Goal: Task Accomplishment & Management: Manage account settings

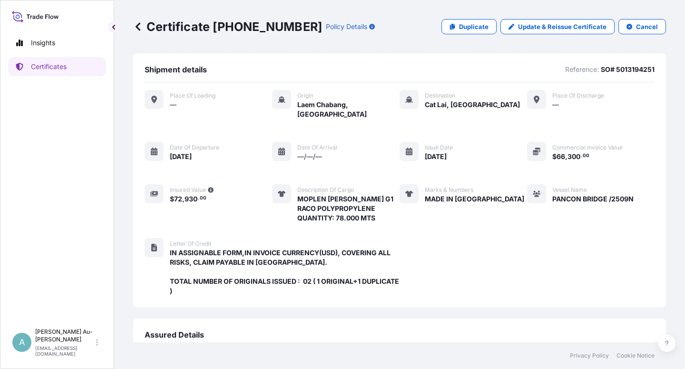
scroll to position [244, 0]
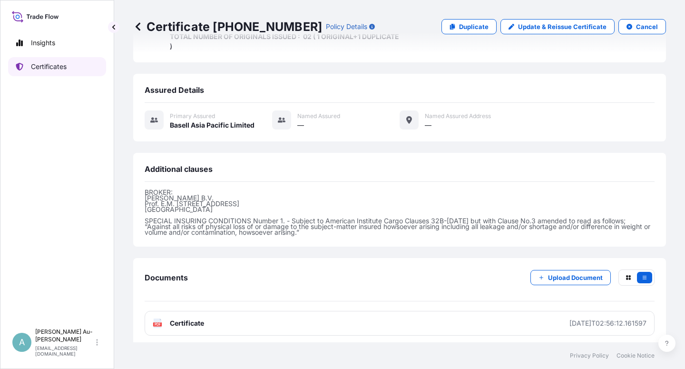
click at [56, 71] on link "Certificates" at bounding box center [57, 66] width 98 height 19
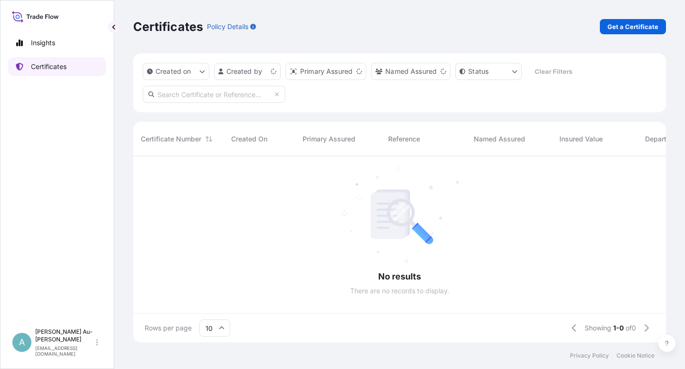
scroll to position [183, 525]
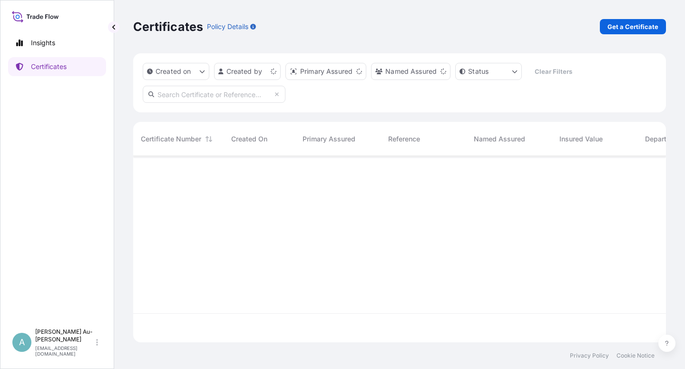
click at [215, 95] on input "text" at bounding box center [214, 94] width 143 height 17
type input "4"
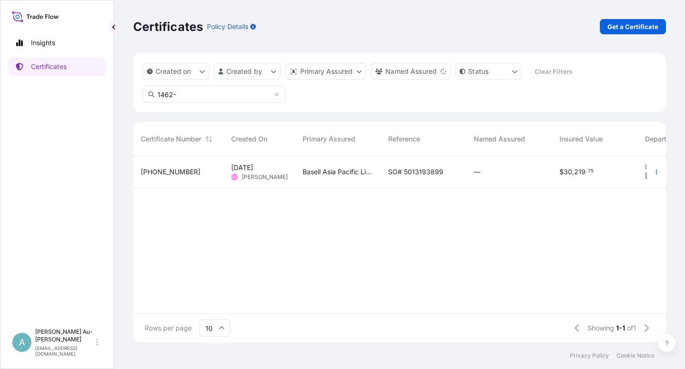
type input "1462-"
click at [411, 173] on span "SO# 5013193899" at bounding box center [415, 172] width 55 height 10
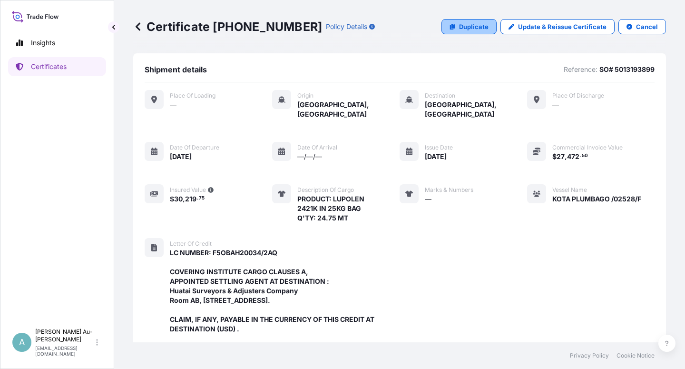
click at [466, 27] on p "Duplicate" at bounding box center [473, 27] width 29 height 10
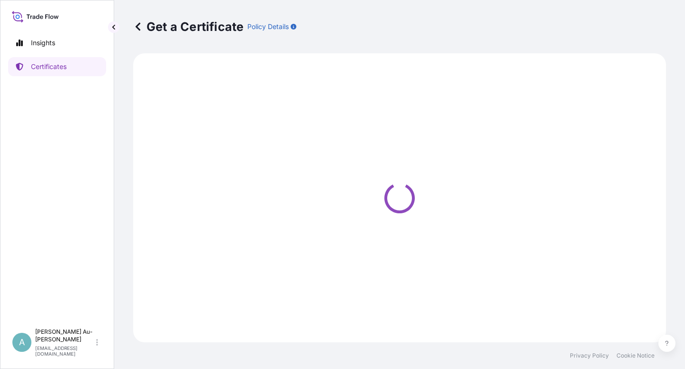
select select "Sea"
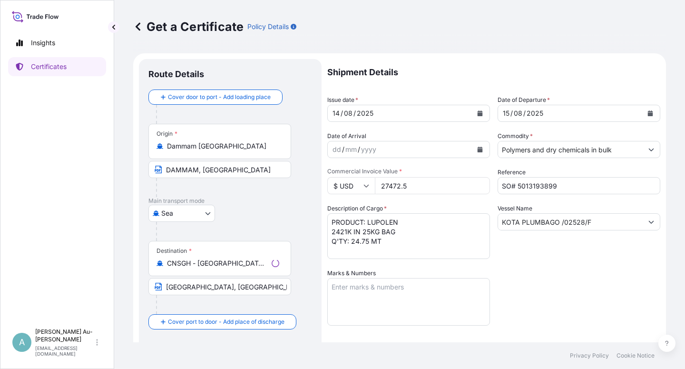
select select "32034"
click at [478, 114] on icon "Calendar" at bounding box center [480, 113] width 5 height 6
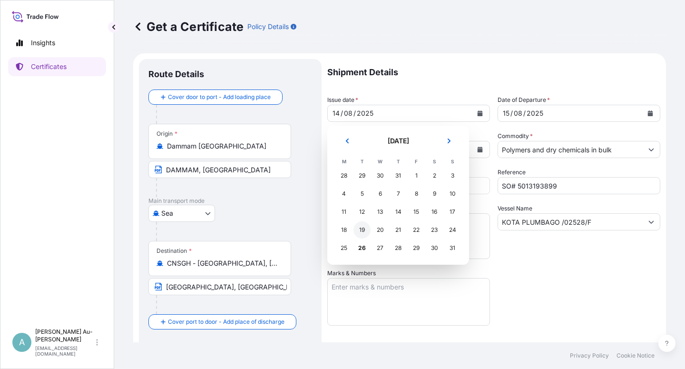
click at [362, 231] on div "19" at bounding box center [361, 229] width 17 height 17
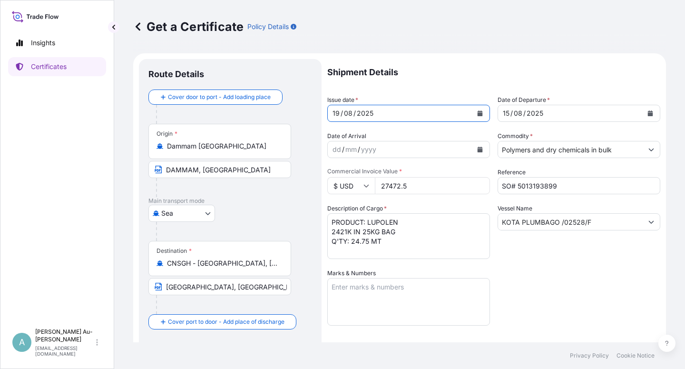
click at [648, 115] on icon "Calendar" at bounding box center [650, 113] width 5 height 6
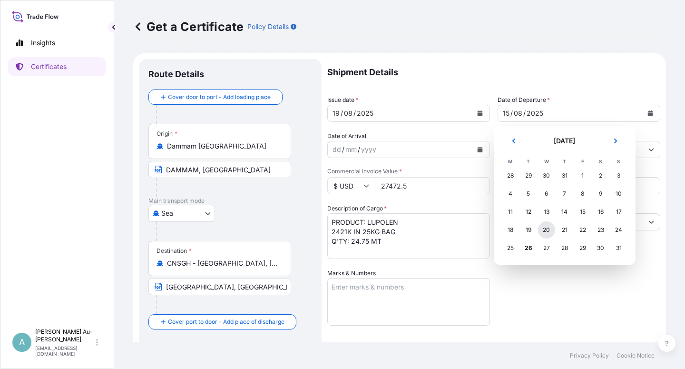
click at [546, 228] on div "20" at bounding box center [546, 229] width 17 height 17
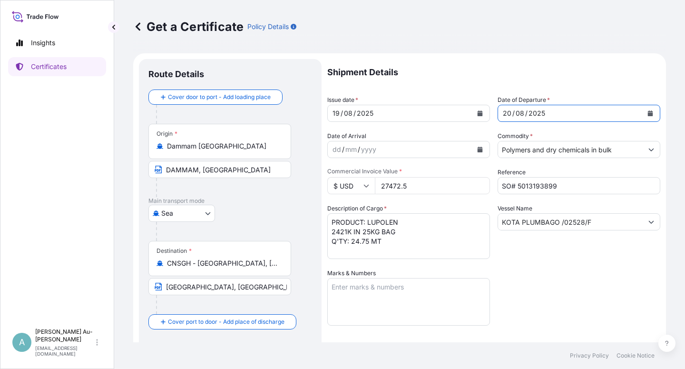
drag, startPoint x: 535, startPoint y: 285, endPoint x: 560, endPoint y: 256, distance: 38.4
click at [542, 276] on div "Shipment Details Issue date * [DATE] Date of Departure * [DATE] Date of Arrival…" at bounding box center [493, 303] width 333 height 489
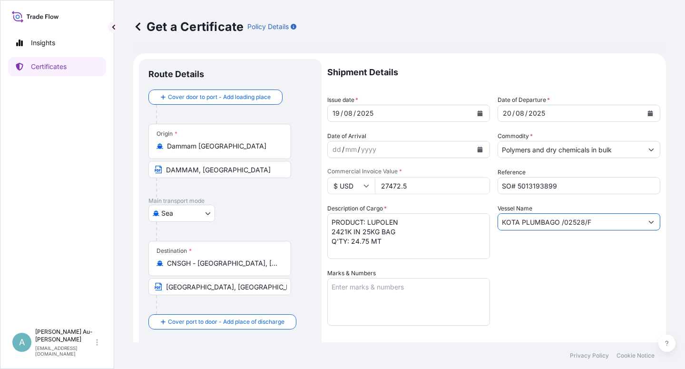
drag, startPoint x: 591, startPoint y: 224, endPoint x: 480, endPoint y: 226, distance: 111.3
click at [498, 226] on input "KOTA PLUMBAGO /02528/F" at bounding box center [570, 221] width 145 height 17
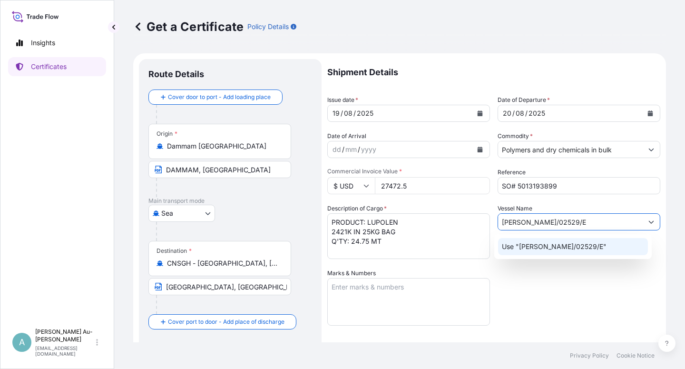
type input "[PERSON_NAME]/02529/E"
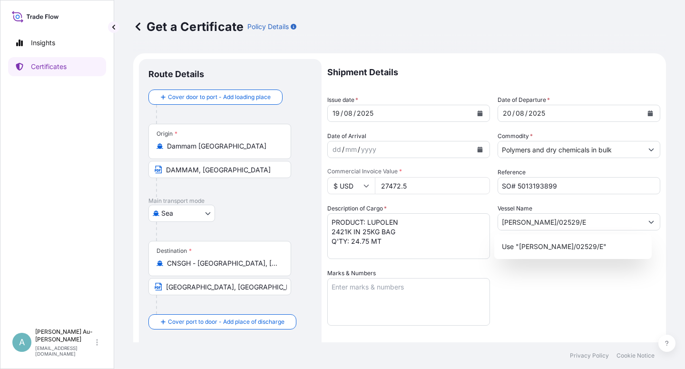
click at [545, 290] on div "Shipment Details Issue date * [DATE] Date of Departure * [DATE] Date of Arrival…" at bounding box center [493, 303] width 333 height 489
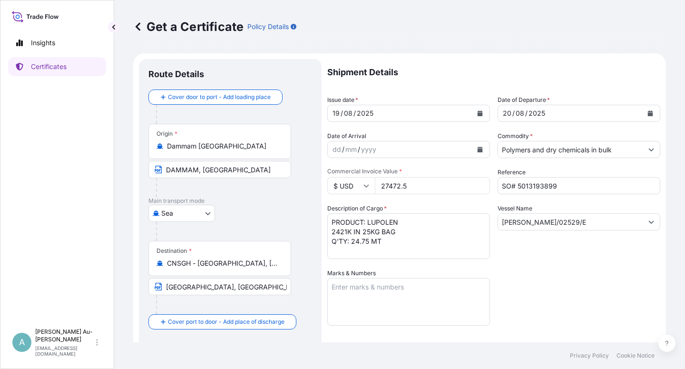
click at [547, 277] on div "Shipment Details Issue date * [DATE] Date of Departure * [DATE] Date of Arrival…" at bounding box center [493, 303] width 333 height 489
click at [219, 288] on input "[GEOGRAPHIC_DATA], [GEOGRAPHIC_DATA]" at bounding box center [219, 286] width 143 height 17
type input "[GEOGRAPHIC_DATA], [GEOGRAPHIC_DATA]"
click at [533, 273] on div "Shipment Details Issue date * [DATE] Date of Departure * [DATE] Date of Arrival…" at bounding box center [493, 303] width 333 height 489
drag, startPoint x: 568, startPoint y: 269, endPoint x: 563, endPoint y: 269, distance: 5.2
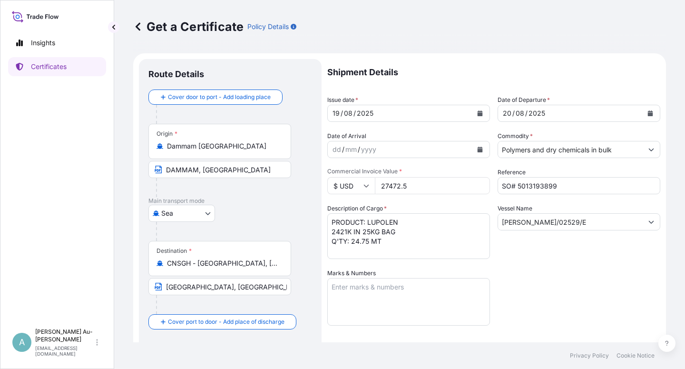
click at [567, 269] on div "Shipment Details Issue date * [DATE] Date of Departure * [DATE] Date of Arrival…" at bounding box center [493, 303] width 333 height 489
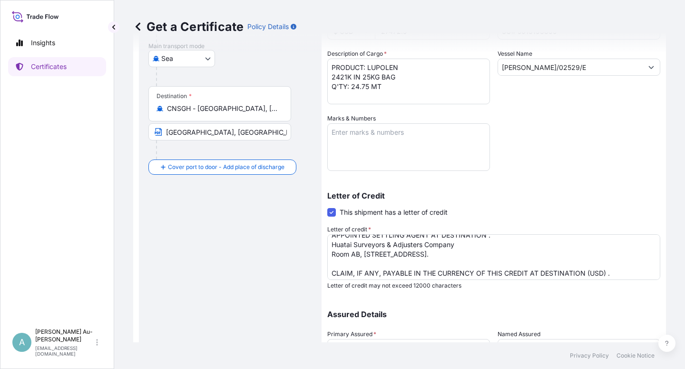
scroll to position [119, 0]
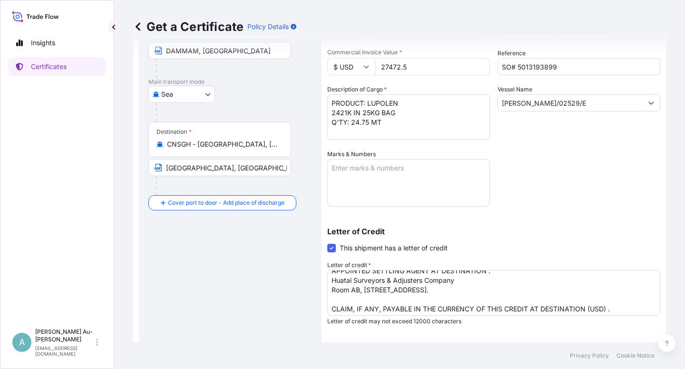
click at [528, 309] on textarea "LC NUMBER: F5OBAH20034/2AQ COVERING INSTITUTE CARGO CLAUSES A, APPOINTED SETTLI…" at bounding box center [493, 293] width 333 height 46
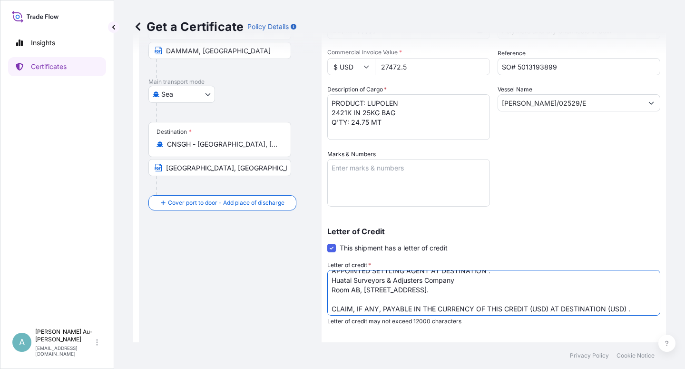
click at [606, 310] on textarea "LC NUMBER: F5OBAH20034/2AQ COVERING INSTITUTE CARGO CLAUSES A, APPOINTED SETTLI…" at bounding box center [493, 293] width 333 height 46
click at [525, 309] on textarea "LC NUMBER: F5OBAH20034/2AQ COVERING INSTITUTE CARGO CLAUSES A, APPOINTED SETTLI…" at bounding box center [493, 293] width 333 height 46
type textarea "LC NUMBER: F5OBAH20034/2AQ COVERING INSTITUTE CARGO CLAUSES A, APPOINTED SETTLI…"
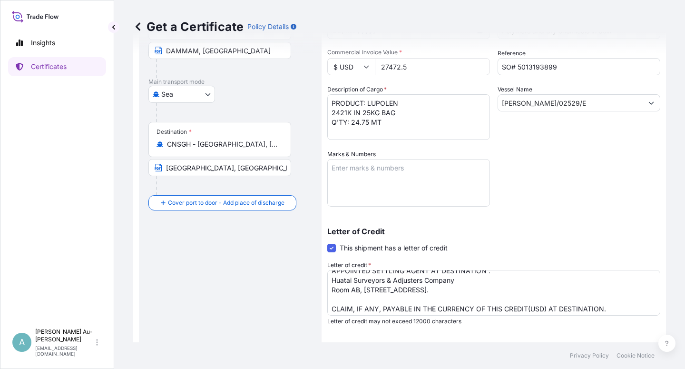
click at [598, 226] on div "Letter of Credit This shipment has a letter of credit Letter of credit * LC NUM…" at bounding box center [493, 270] width 333 height 109
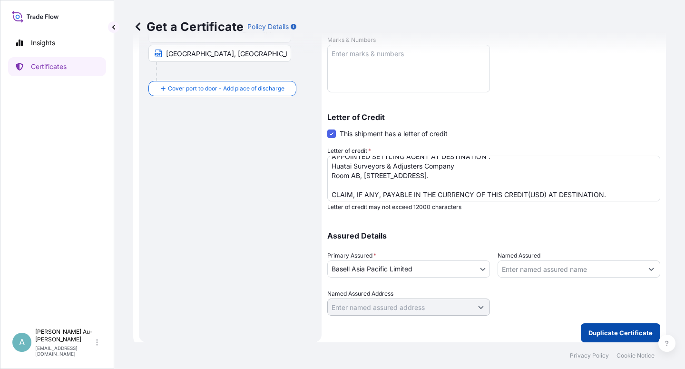
click at [593, 336] on p "Duplicate Certificate" at bounding box center [620, 333] width 64 height 10
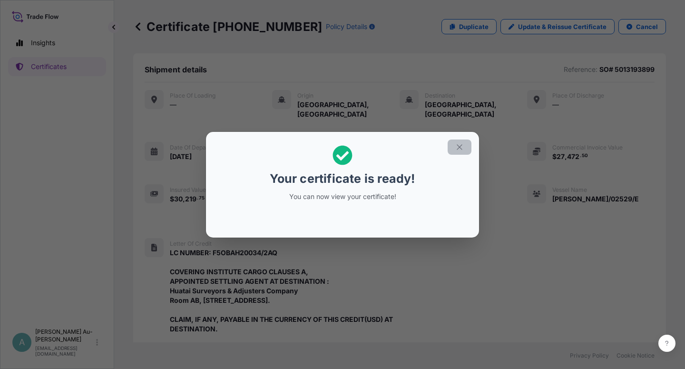
click at [458, 146] on icon "button" at bounding box center [459, 147] width 9 height 9
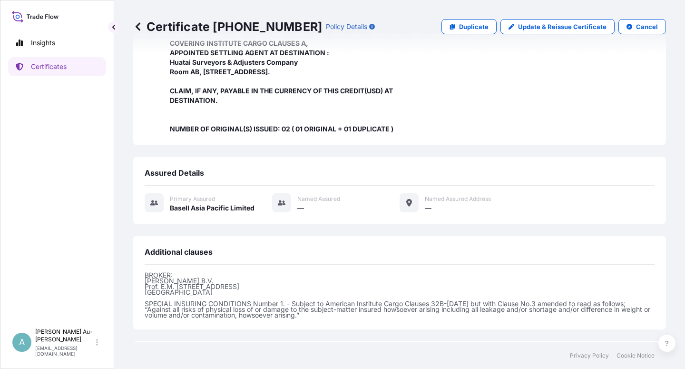
scroll to position [321, 0]
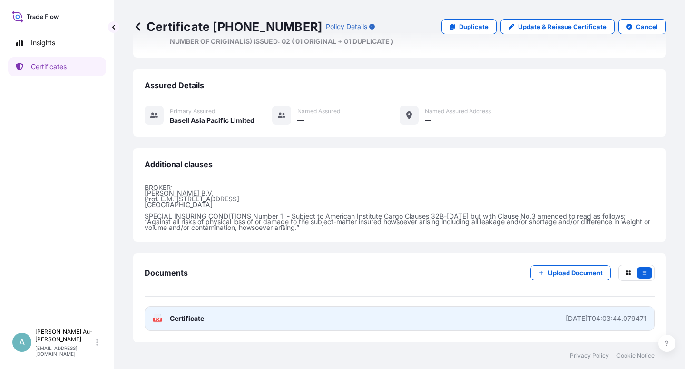
click at [205, 323] on link "PDF Certificate [DATE]T04:03:44.079471" at bounding box center [400, 318] width 510 height 25
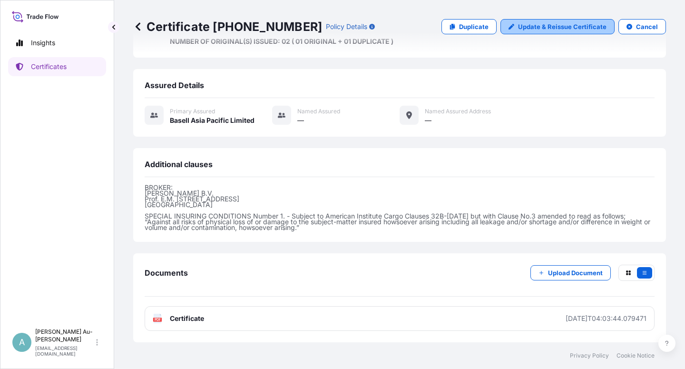
click at [533, 29] on p "Update & Reissue Certificate" at bounding box center [562, 27] width 88 height 10
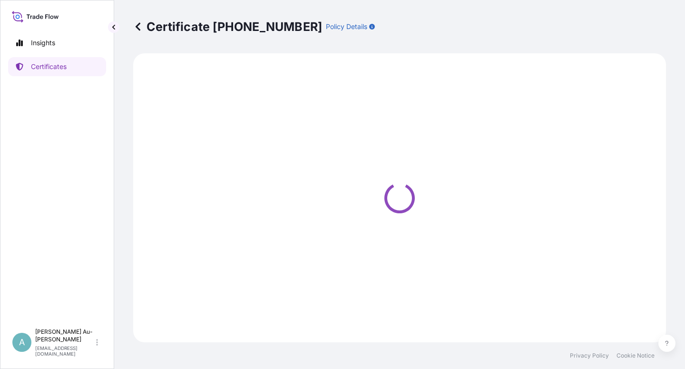
select select "Sea"
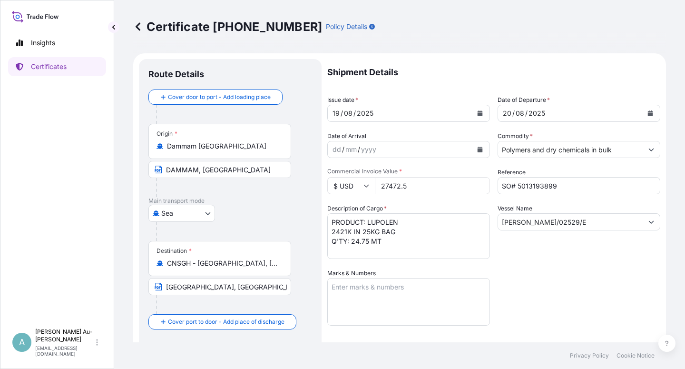
select select "32034"
click at [478, 113] on icon "Calendar" at bounding box center [480, 113] width 5 height 6
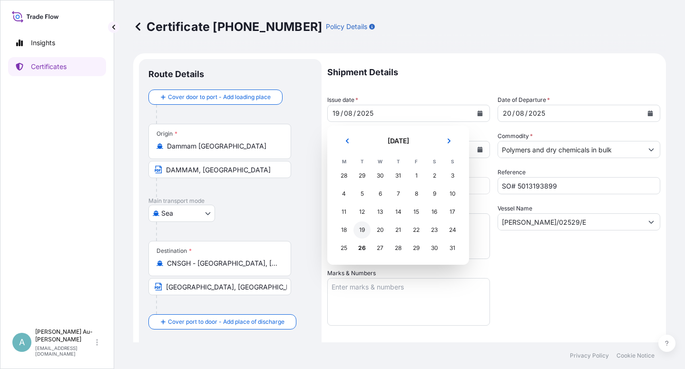
click at [360, 235] on div "19" at bounding box center [361, 229] width 17 height 17
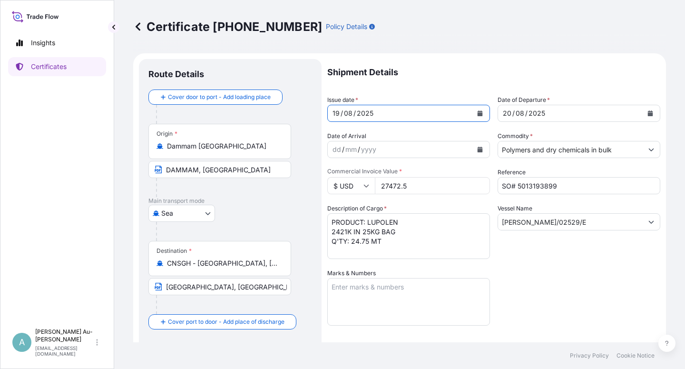
click at [550, 273] on div "Shipment Details Issue date * [DATE] Date of Departure * [DATE] Date of Arrival…" at bounding box center [493, 303] width 333 height 489
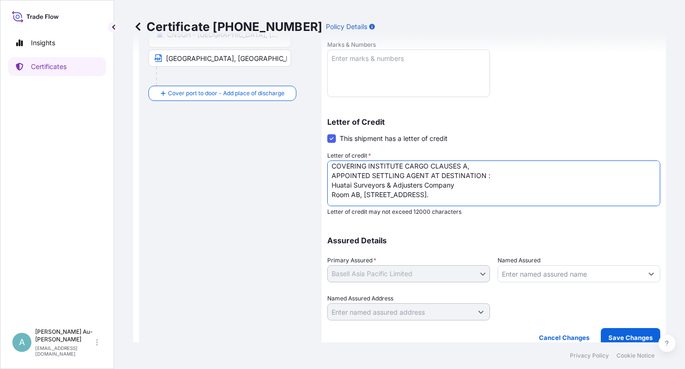
scroll to position [24, 0]
drag, startPoint x: 331, startPoint y: 186, endPoint x: 333, endPoint y: 199, distance: 13.9
click at [333, 199] on textarea "LC NUMBER: F5OBAH20034/2AQ COVERING INSTITUTE CARGO CLAUSES A, APPOINTED SETTLI…" at bounding box center [493, 183] width 333 height 46
paste textarea "15F [GEOGRAPHIC_DATA] [STREET_ADDRESS]"
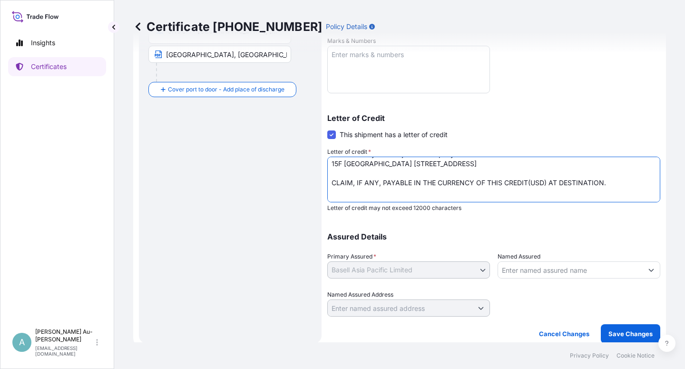
scroll to position [233, 0]
type textarea "LC NUMBER: F5OBAH20034/2AQ COVERING INSTITUTE CARGO CLAUSES A, APPOINTED SETTLI…"
click at [612, 330] on p "Save Changes" at bounding box center [630, 333] width 44 height 10
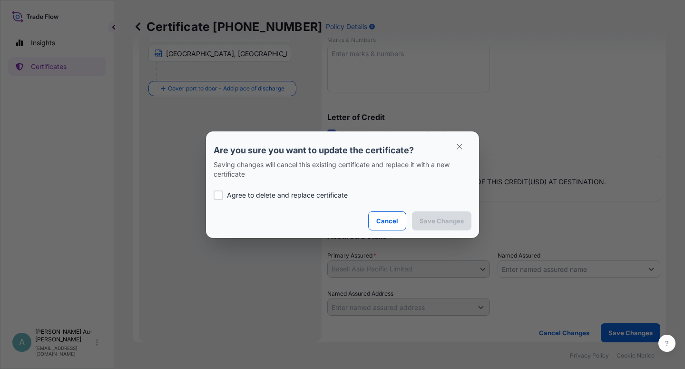
click at [284, 197] on p "Agree to delete and replace certificate" at bounding box center [287, 195] width 121 height 10
checkbox input "true"
click at [436, 222] on p "Save Changes" at bounding box center [442, 221] width 44 height 10
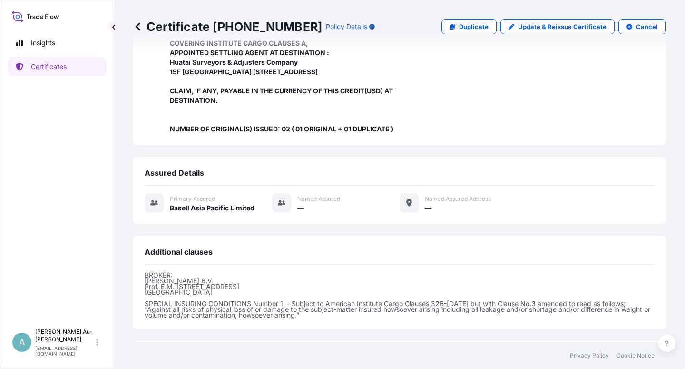
scroll to position [321, 0]
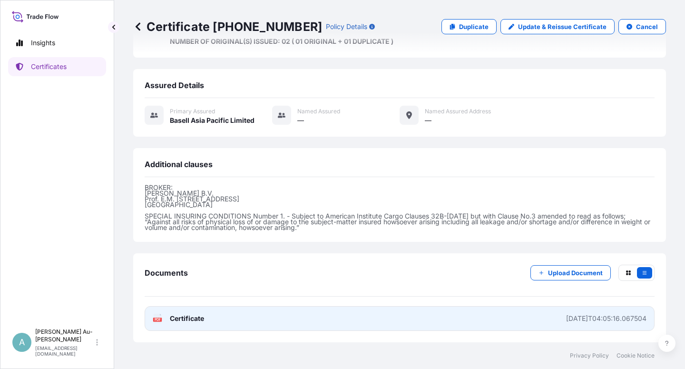
click at [196, 319] on span "Certificate" at bounding box center [187, 318] width 34 height 10
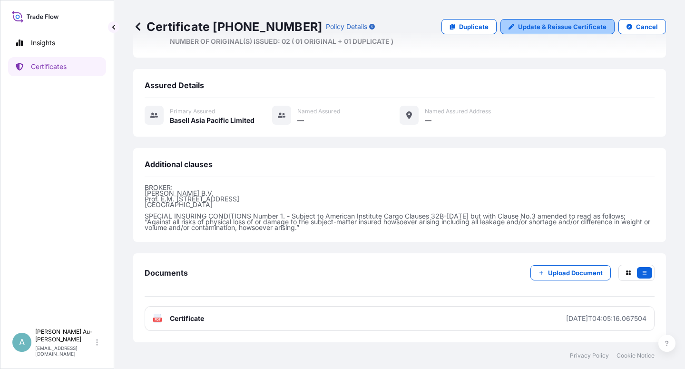
click at [532, 24] on p "Update & Reissue Certificate" at bounding box center [562, 27] width 88 height 10
select select "Sea"
select select "32034"
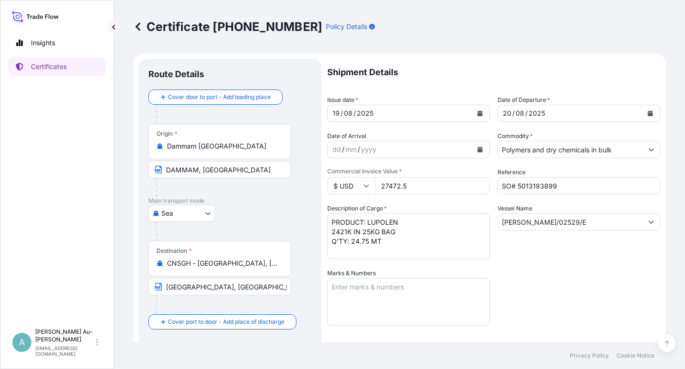
click at [478, 115] on icon "Calendar" at bounding box center [480, 113] width 5 height 6
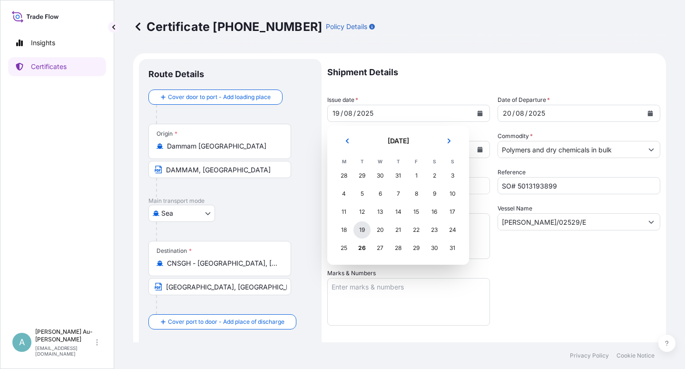
click at [361, 231] on div "19" at bounding box center [361, 229] width 17 height 17
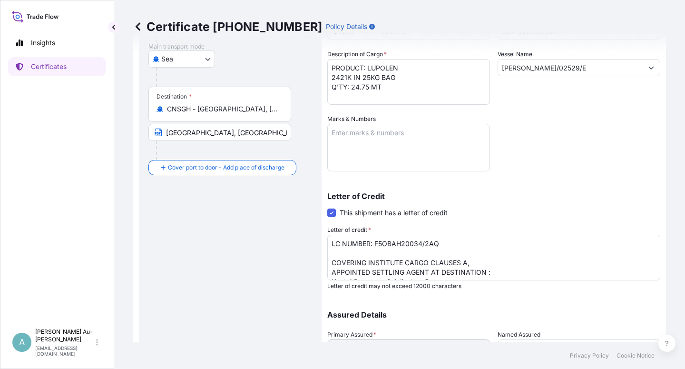
scroll to position [171, 0]
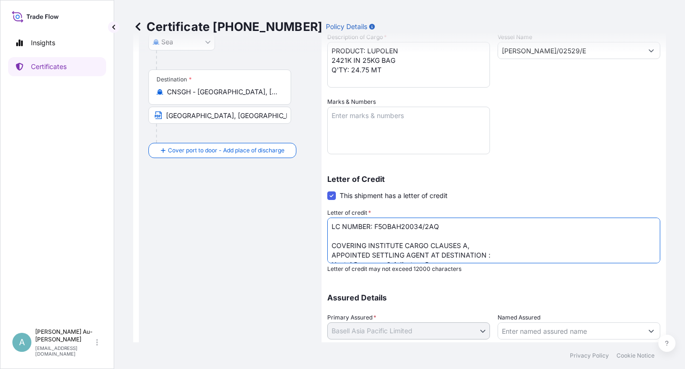
drag, startPoint x: 331, startPoint y: 256, endPoint x: 318, endPoint y: 278, distance: 25.1
click at [331, 260] on textarea "LC NUMBER: F5OBAH20034/2AQ COVERING INSTITUTE CARGO CLAUSES A, APPOINTED SETTLI…" at bounding box center [493, 240] width 333 height 46
type textarea "LC NUMBER: F5OBAH20034/2AQ COVERING INSTITUTE CARGO CLAUSES A, THE APPOINTED SE…"
click at [609, 181] on p "Letter of Credit" at bounding box center [493, 179] width 333 height 8
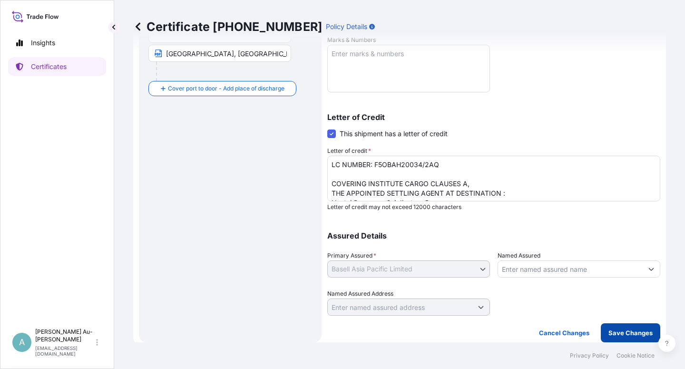
click at [609, 338] on button "Save Changes" at bounding box center [630, 332] width 59 height 19
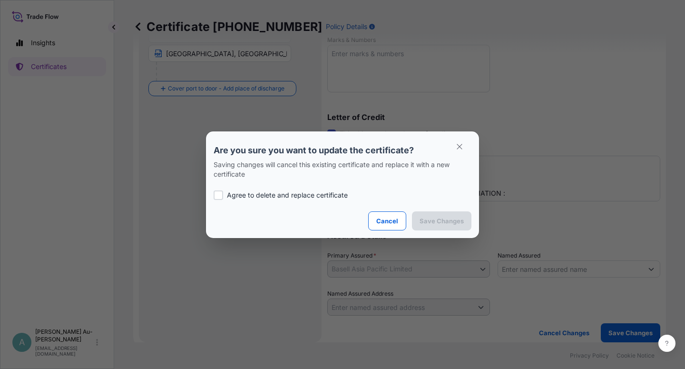
click at [252, 191] on p "Agree to delete and replace certificate" at bounding box center [287, 195] width 121 height 10
checkbox input "true"
click at [447, 224] on p "Save Changes" at bounding box center [442, 221] width 44 height 10
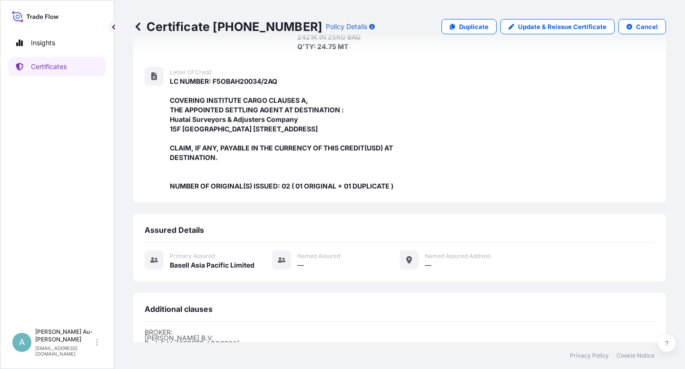
scroll to position [321, 0]
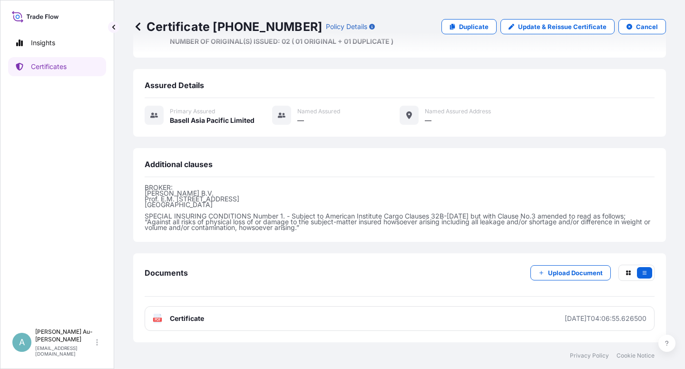
click at [220, 321] on link "PDF Certificate [DATE]T04:06:55.626500" at bounding box center [400, 318] width 510 height 25
click at [60, 147] on div "Insights Certificates" at bounding box center [57, 174] width 98 height 299
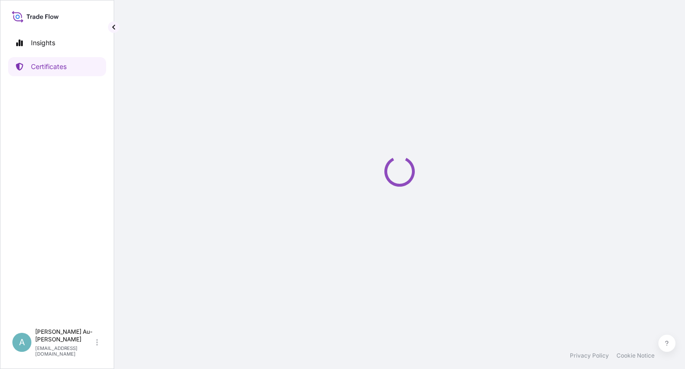
click at [52, 70] on p "Certificates" at bounding box center [49, 67] width 36 height 10
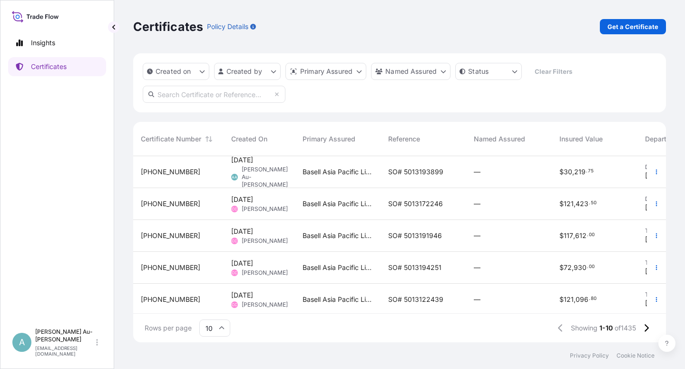
click at [204, 96] on input "text" at bounding box center [214, 94] width 143 height 17
drag, startPoint x: 220, startPoint y: 95, endPoint x: 219, endPoint y: 90, distance: 4.9
click at [220, 94] on input "5013193899" at bounding box center [214, 94] width 143 height 17
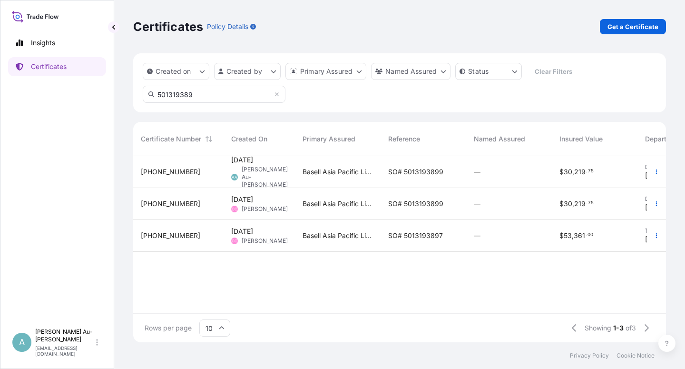
type input "501319389"
click at [405, 209] on div "SO# 5013193899" at bounding box center [424, 204] width 86 height 32
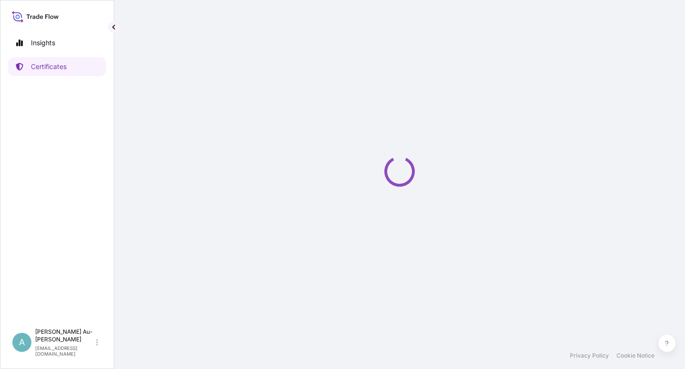
click at [405, 209] on div "Loading" at bounding box center [399, 171] width 533 height 342
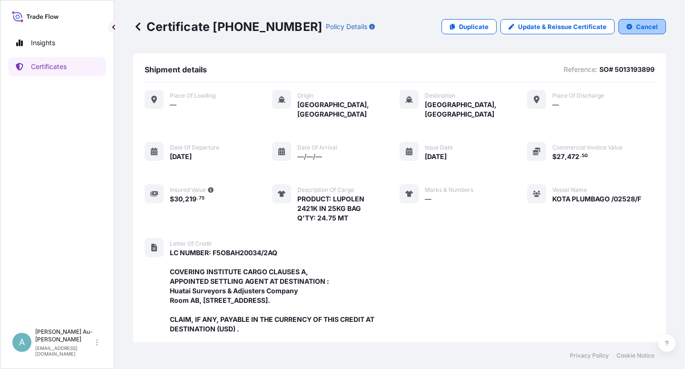
click at [640, 29] on p "Cancel" at bounding box center [647, 27] width 22 height 10
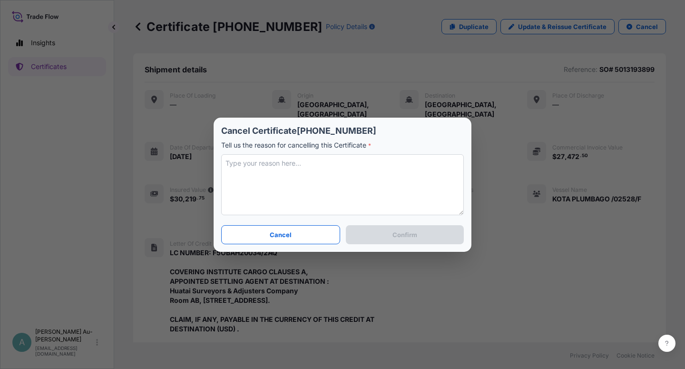
click at [278, 174] on textarea at bounding box center [342, 184] width 243 height 61
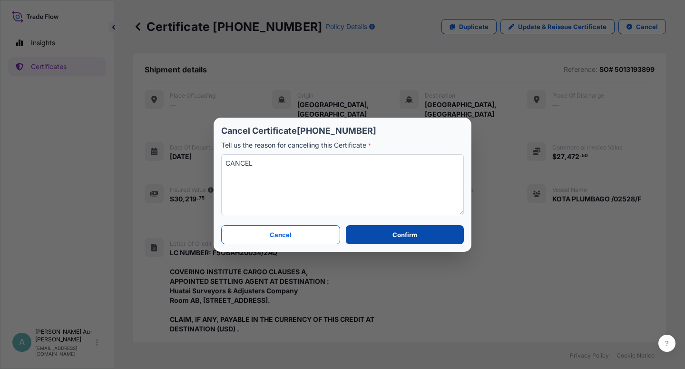
type textarea "CANCEL"
click at [381, 237] on button "Confirm" at bounding box center [405, 234] width 118 height 19
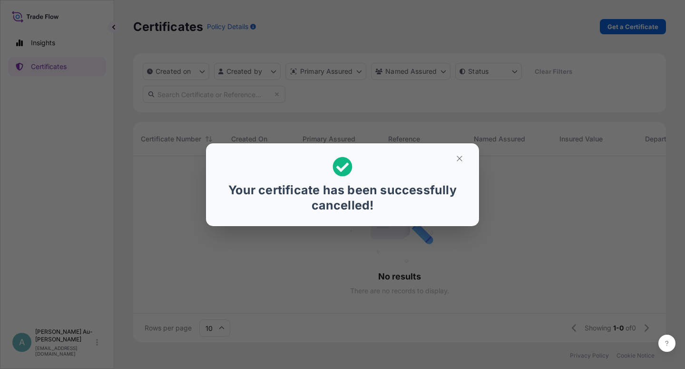
scroll to position [183, 525]
click at [459, 159] on icon "button" at bounding box center [459, 158] width 9 height 9
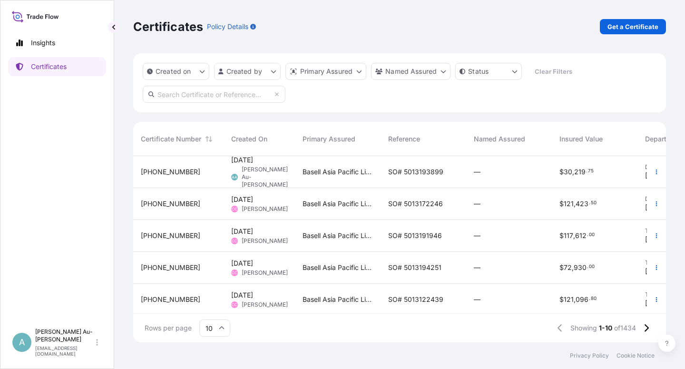
click at [208, 98] on input "text" at bounding box center [214, 94] width 143 height 17
click at [193, 95] on input "text" at bounding box center [214, 94] width 143 height 17
drag, startPoint x: 199, startPoint y: 96, endPoint x: 148, endPoint y: 100, distance: 51.0
click at [148, 100] on input "5013211055" at bounding box center [214, 94] width 143 height 17
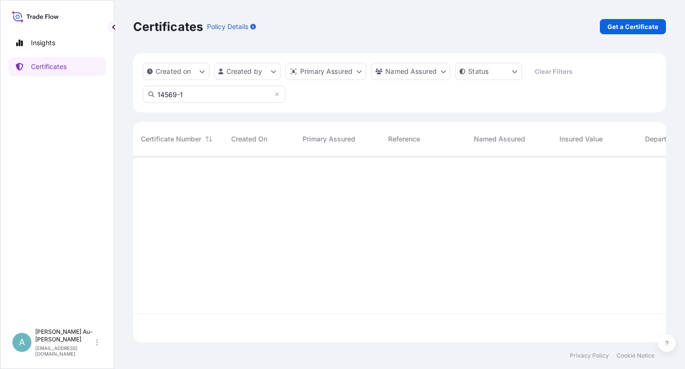
click at [175, 97] on input "14569-1" at bounding box center [214, 94] width 143 height 17
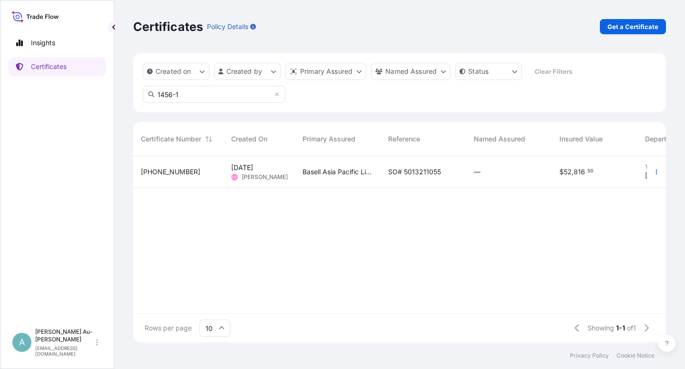
scroll to position [212, 525]
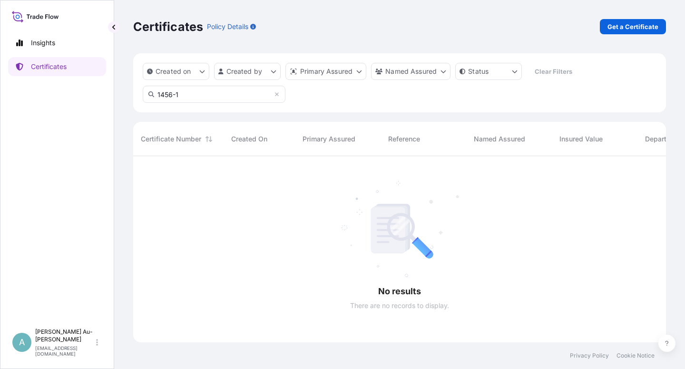
click at [204, 104] on div "Created on Created by Primary Assured Named Assured Status Clear Filters 1456-1" at bounding box center [399, 82] width 533 height 59
click at [204, 98] on input "1456-1" at bounding box center [214, 94] width 143 height 17
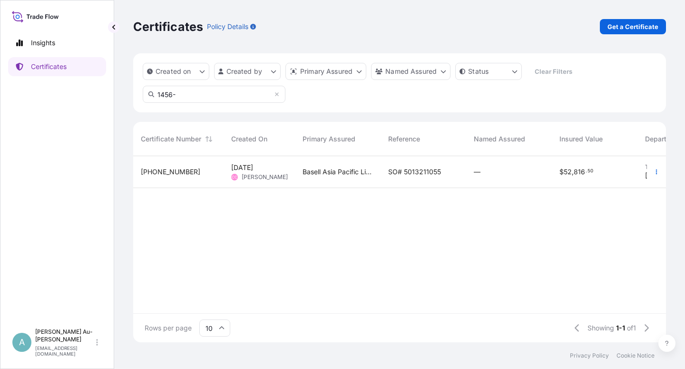
type input "1456-"
click at [384, 174] on div "SO# 5013211055" at bounding box center [424, 172] width 86 height 32
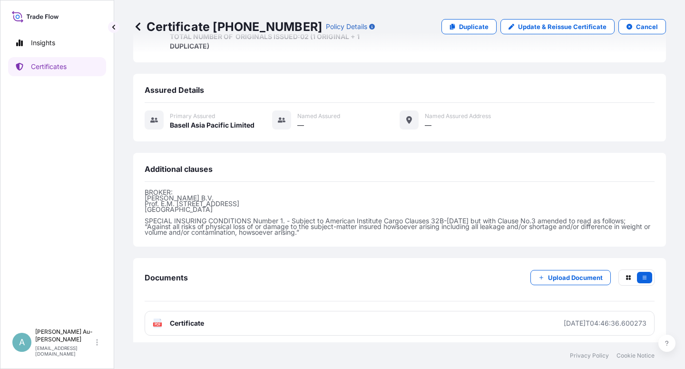
scroll to position [45, 0]
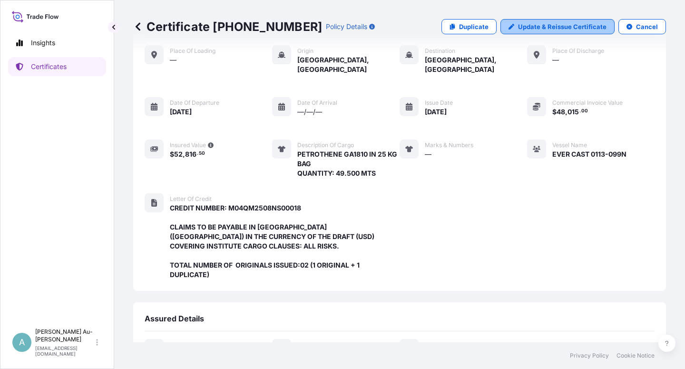
click at [554, 29] on p "Update & Reissue Certificate" at bounding box center [562, 27] width 88 height 10
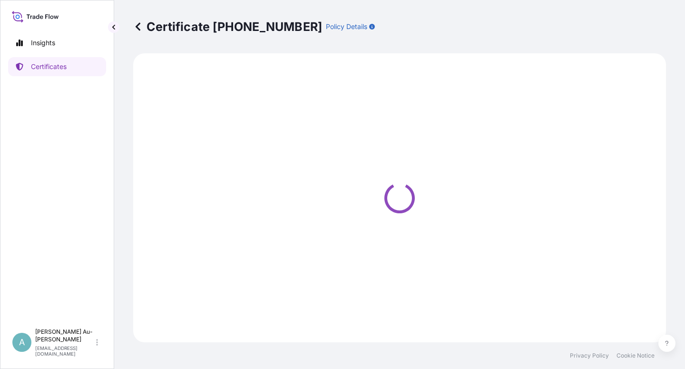
select select "Sea"
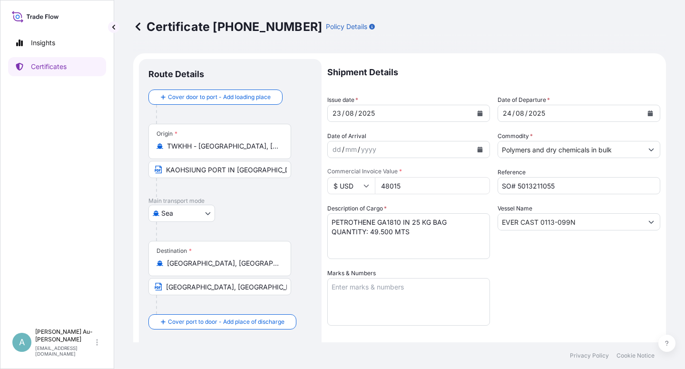
click at [473, 113] on button "Calendar" at bounding box center [479, 113] width 15 height 15
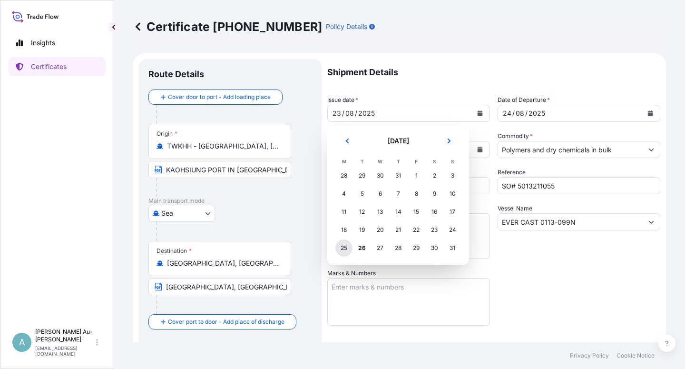
click at [343, 248] on div "25" at bounding box center [343, 247] width 17 height 17
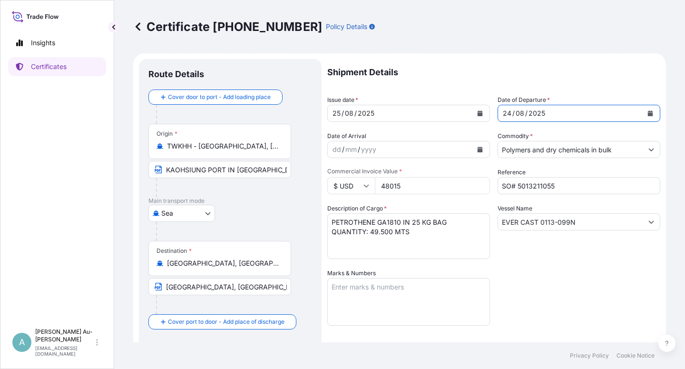
click at [648, 115] on icon "Calendar" at bounding box center [650, 113] width 5 height 6
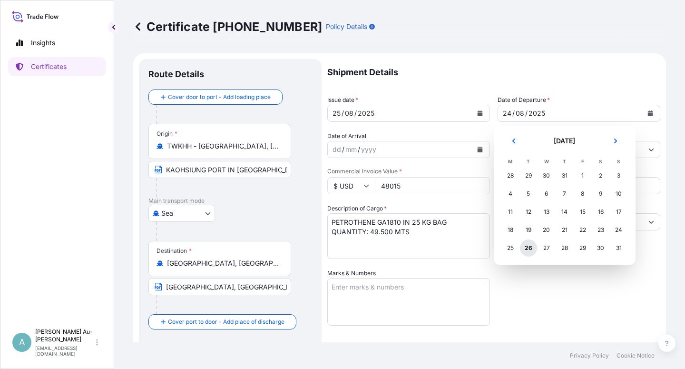
click at [532, 250] on div "26" at bounding box center [528, 247] width 17 height 17
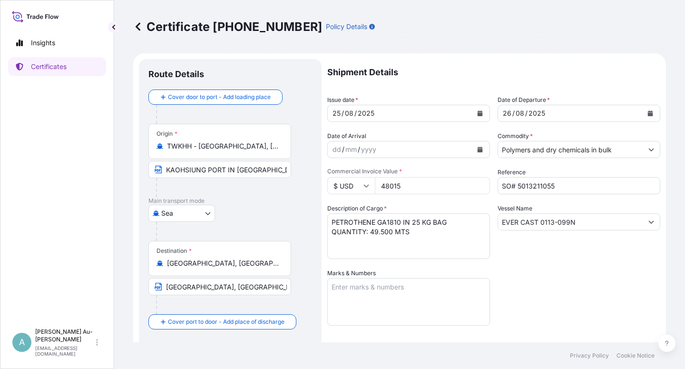
click at [534, 286] on div "Shipment Details Issue date * [DATE] Date of Departure * [DATE] Date of Arrival…" at bounding box center [493, 303] width 333 height 489
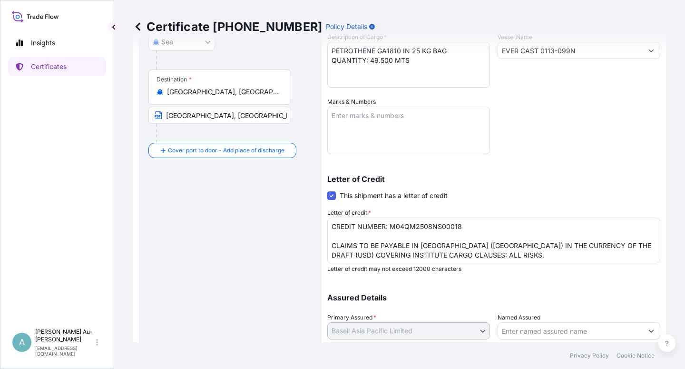
scroll to position [233, 0]
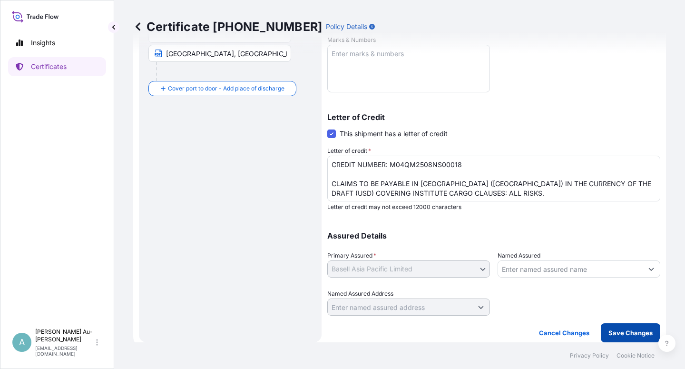
click at [612, 331] on p "Save Changes" at bounding box center [630, 333] width 44 height 10
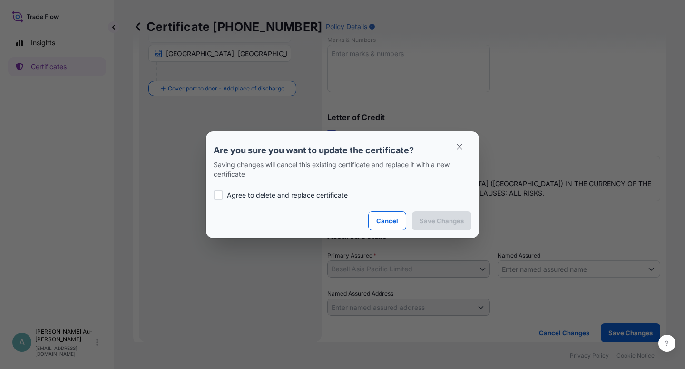
click at [279, 198] on p "Agree to delete and replace certificate" at bounding box center [287, 195] width 121 height 10
checkbox input "true"
click at [425, 225] on p "Save Changes" at bounding box center [442, 221] width 44 height 10
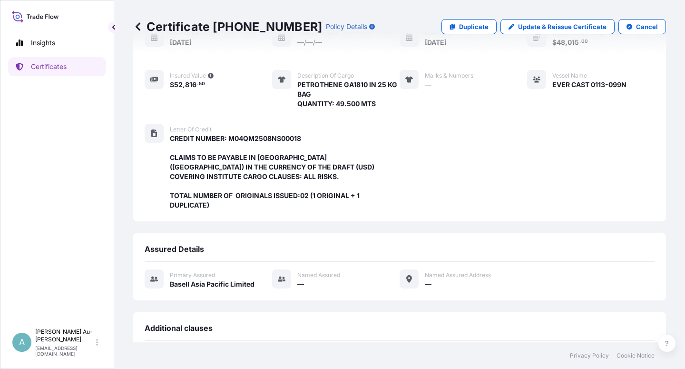
scroll to position [273, 0]
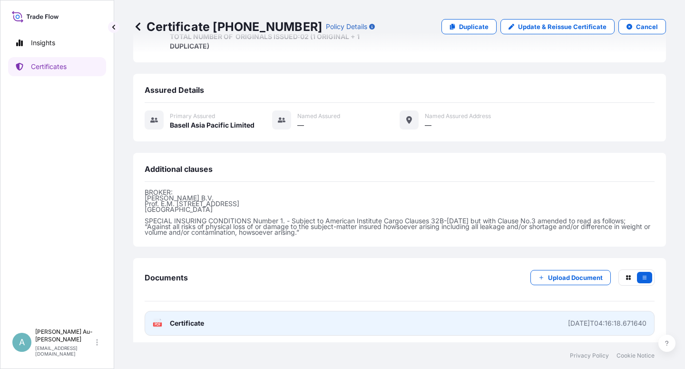
click at [189, 319] on span "Certificate" at bounding box center [187, 323] width 34 height 10
